Goal: Check status: Check status

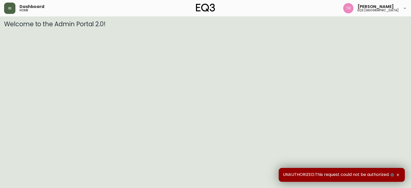
click at [11, 5] on button "button" at bounding box center [9, 8] width 11 height 11
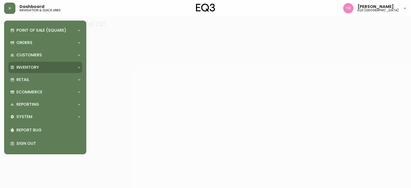
click at [31, 69] on p "Inventory" at bounding box center [27, 68] width 23 height 6
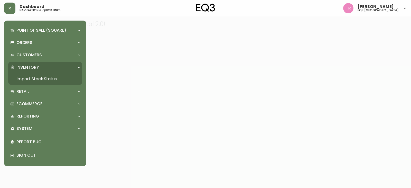
drag, startPoint x: 39, startPoint y: 76, endPoint x: 38, endPoint y: 84, distance: 8.0
click at [39, 76] on link "Import Stock Status" at bounding box center [45, 79] width 74 height 12
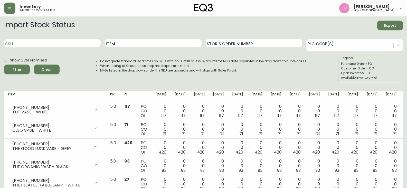
click at [48, 42] on input "SKU" at bounding box center [52, 43] width 97 height 8
paste input "7110-302-49"
type input "7110-302-49"
click at [4, 65] on button "Filter" at bounding box center [17, 70] width 26 height 10
